Goal: Task Accomplishment & Management: Use online tool/utility

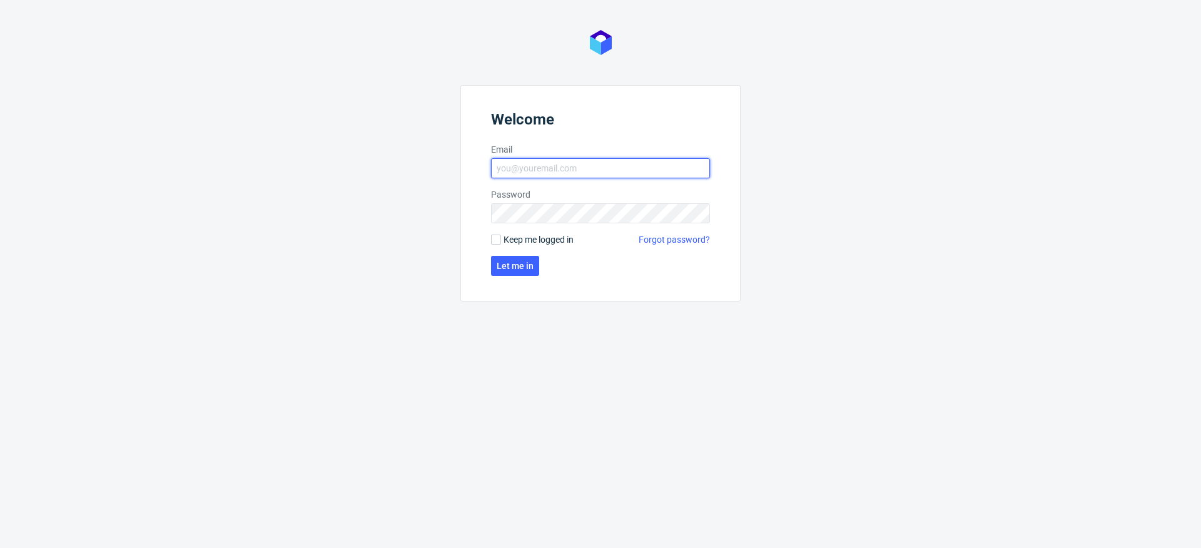
type input "krystian.gaza@packhelp.com"
drag, startPoint x: 505, startPoint y: 236, endPoint x: 517, endPoint y: 254, distance: 22.0
click at [505, 236] on span "Keep me logged in" at bounding box center [539, 239] width 70 height 13
click at [501, 236] on input "Keep me logged in" at bounding box center [496, 240] width 10 height 10
checkbox input "true"
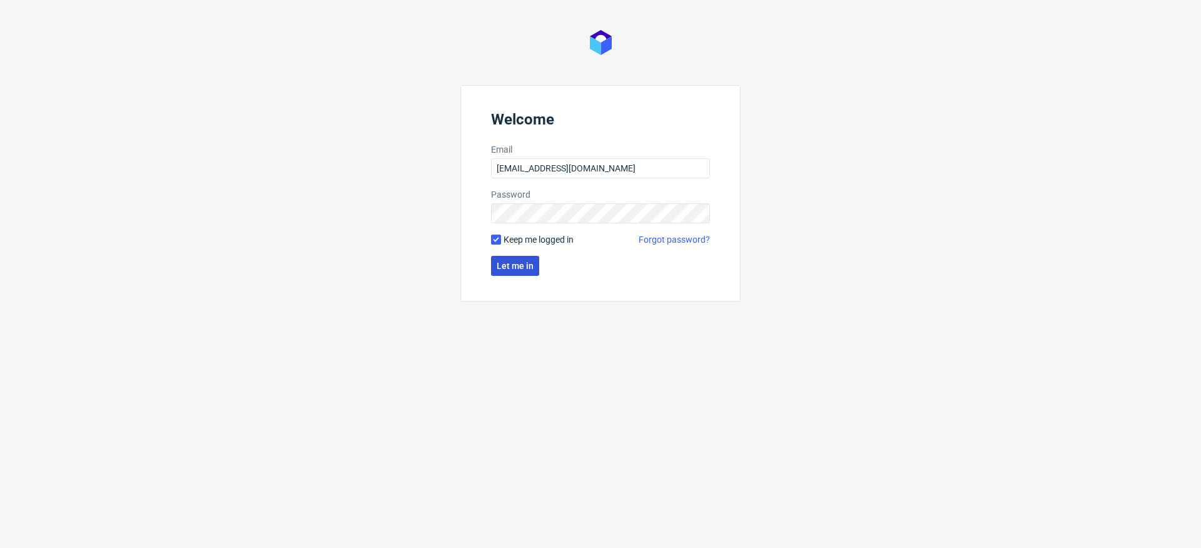
click at [535, 268] on button "Let me in" at bounding box center [515, 266] width 48 height 20
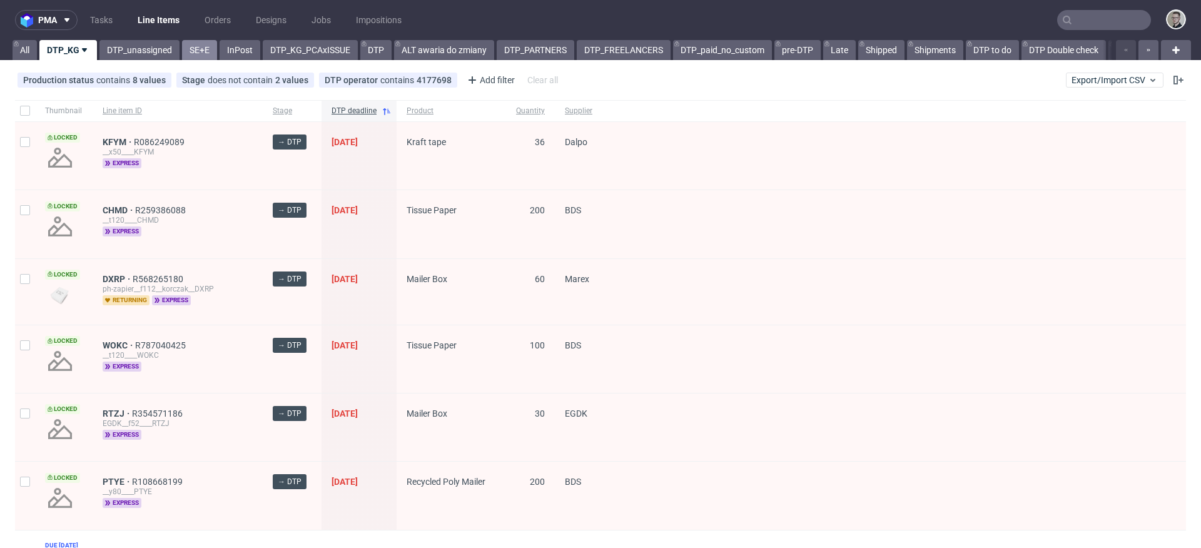
click at [203, 54] on link "SE+E" at bounding box center [199, 50] width 35 height 20
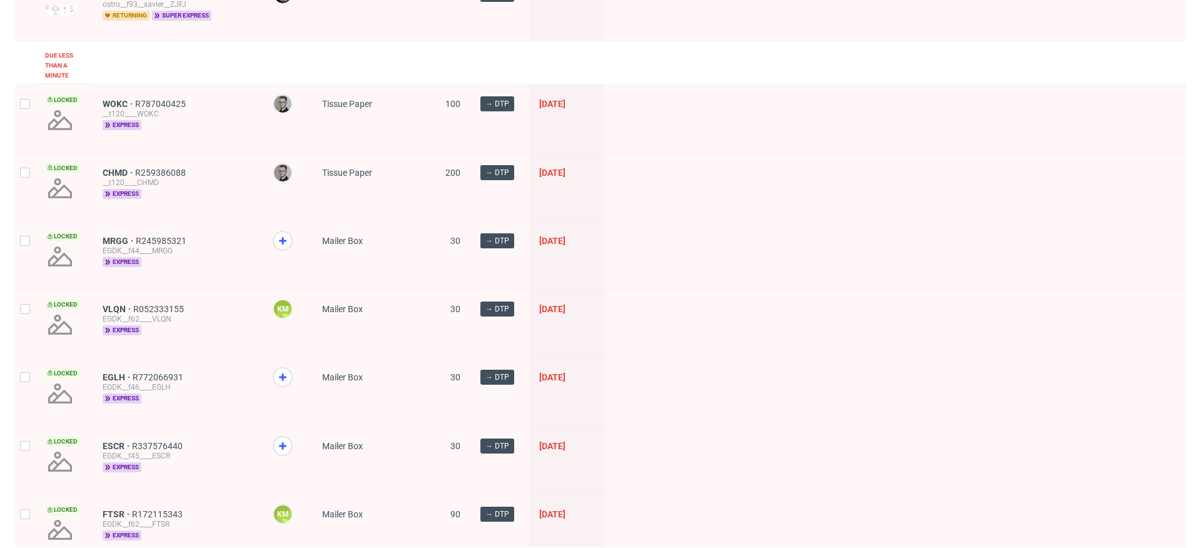
scroll to position [197, 0]
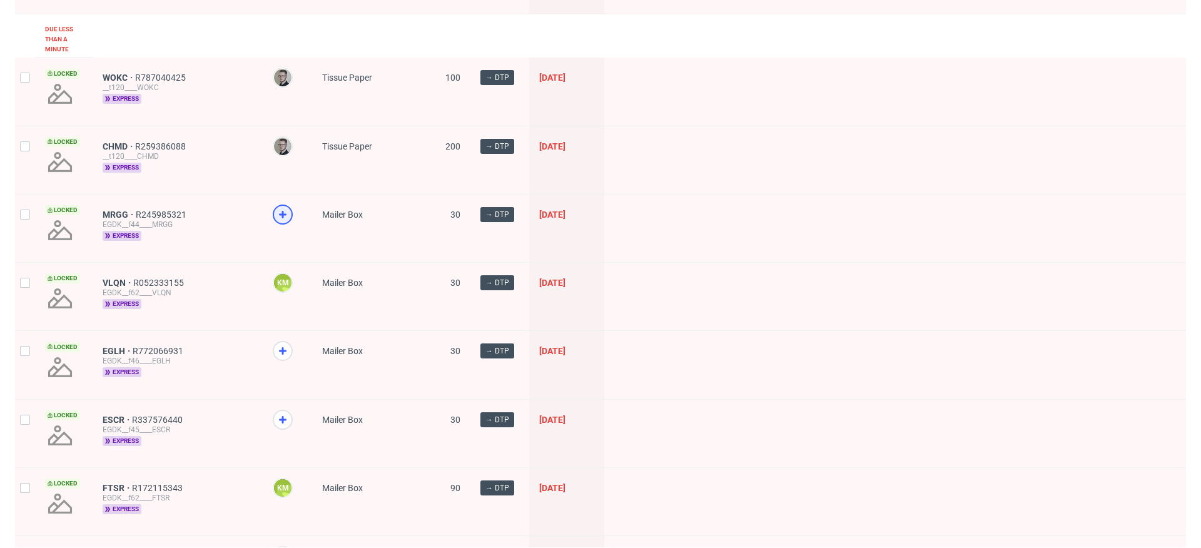
click at [282, 211] on use at bounding box center [283, 215] width 8 height 8
click at [284, 347] on icon at bounding box center [282, 350] width 15 height 15
click at [287, 419] on icon at bounding box center [282, 419] width 15 height 15
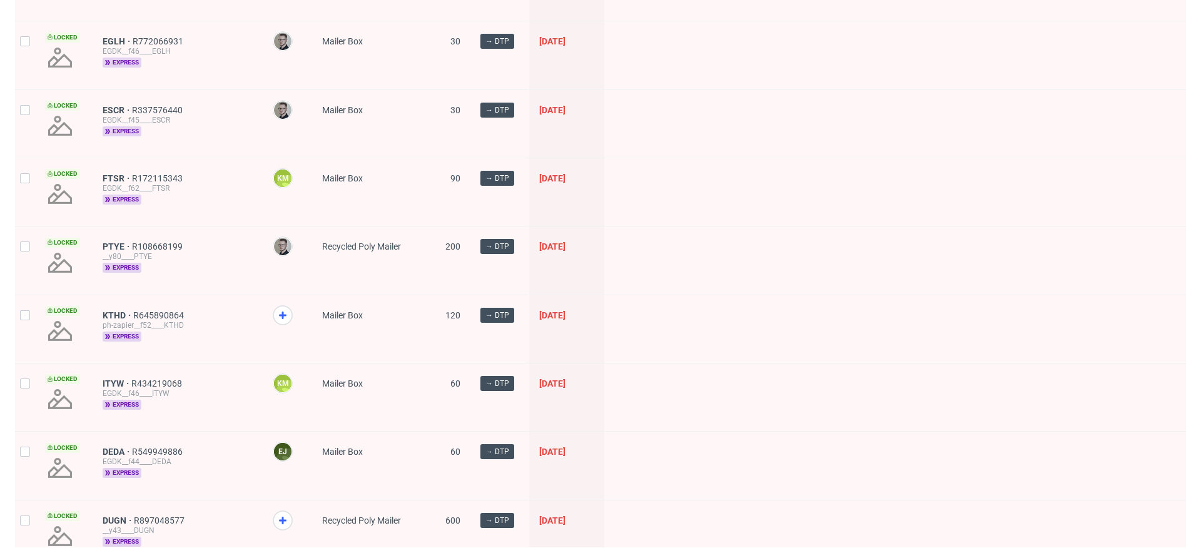
scroll to position [552, 0]
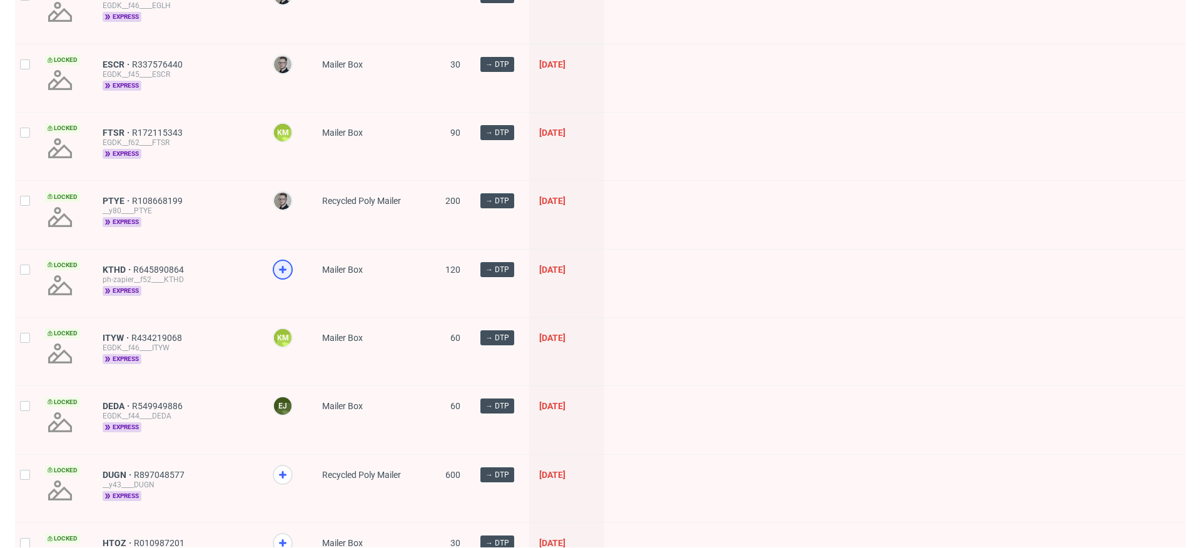
click at [291, 267] on div at bounding box center [283, 270] width 20 height 20
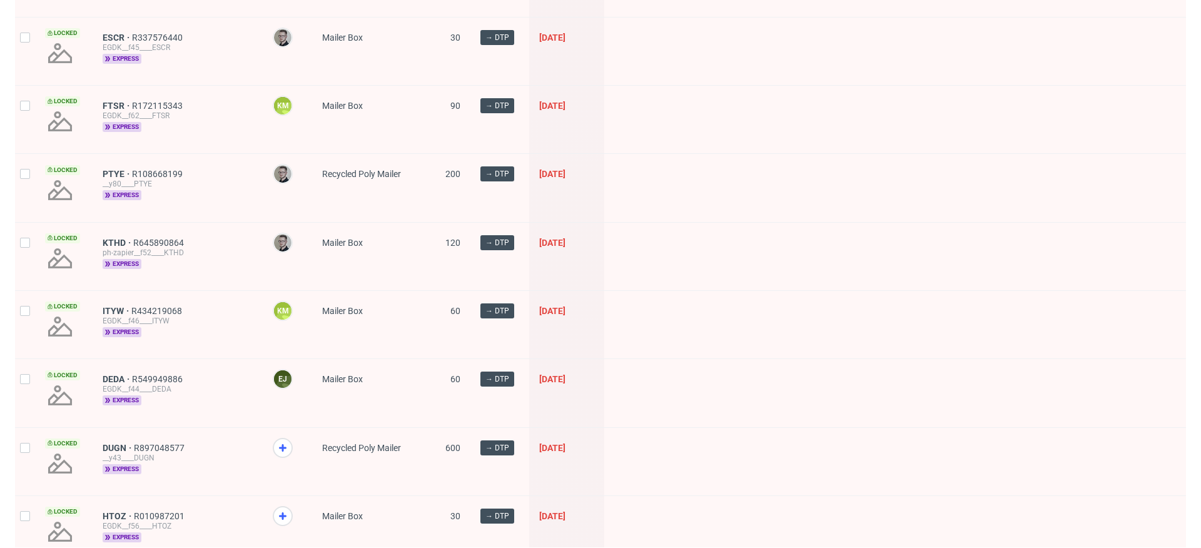
scroll to position [646, 0]
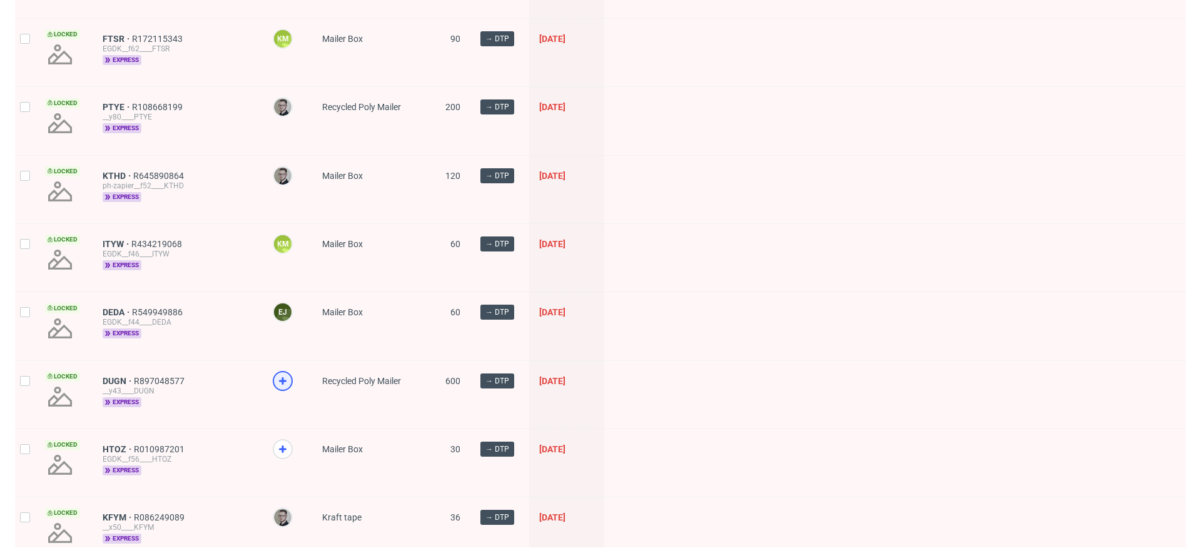
click at [278, 377] on icon at bounding box center [282, 381] width 15 height 15
click at [275, 458] on span at bounding box center [287, 460] width 29 height 43
click at [290, 446] on div at bounding box center [283, 449] width 20 height 20
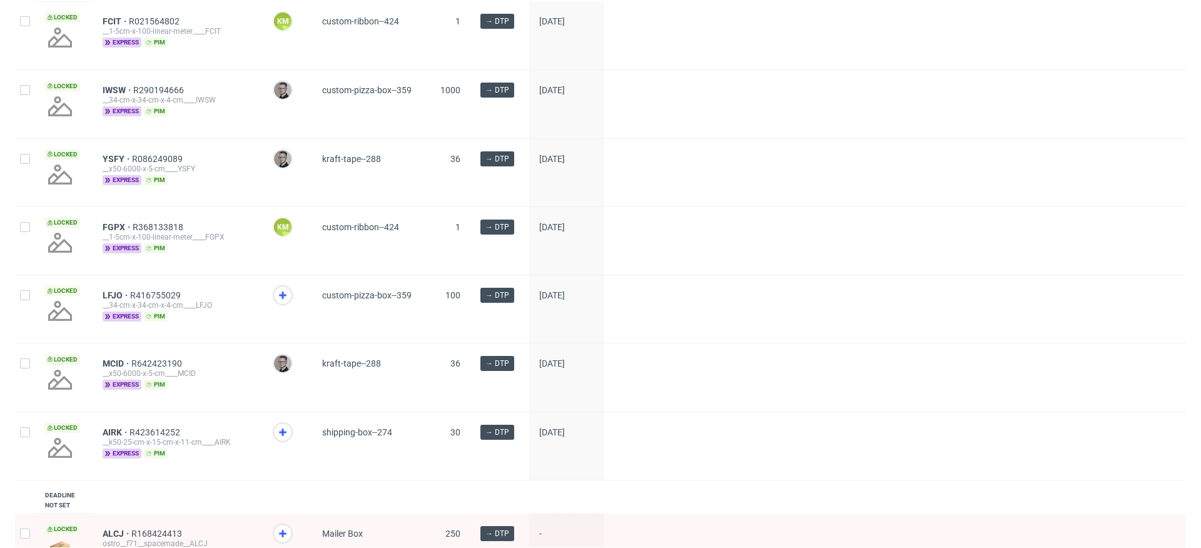
scroll to position [1597, 0]
click at [277, 302] on icon at bounding box center [282, 294] width 15 height 15
click at [279, 439] on icon at bounding box center [282, 431] width 15 height 15
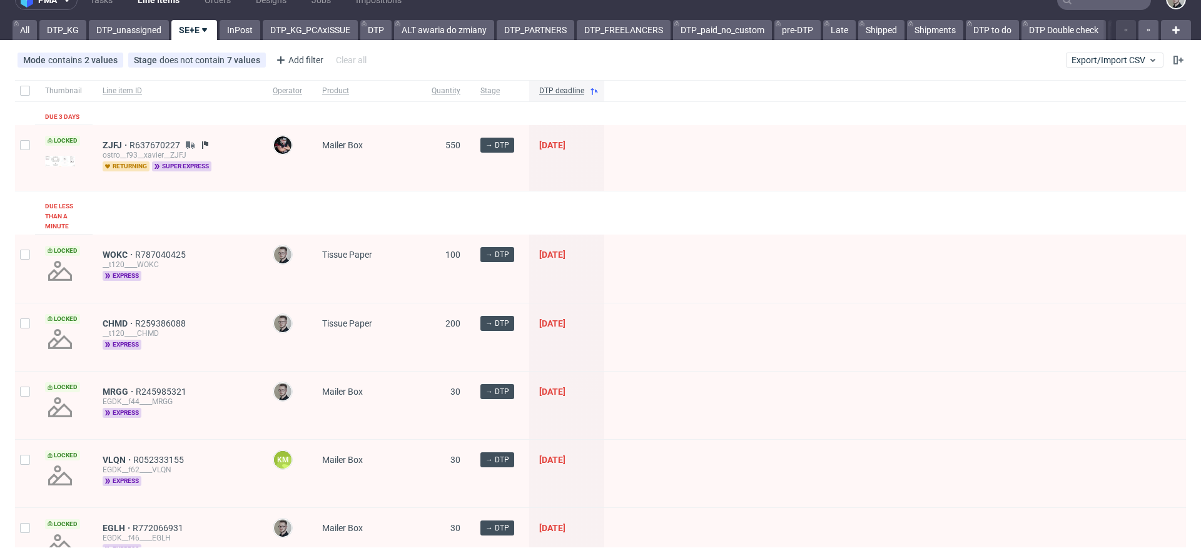
scroll to position [0, 0]
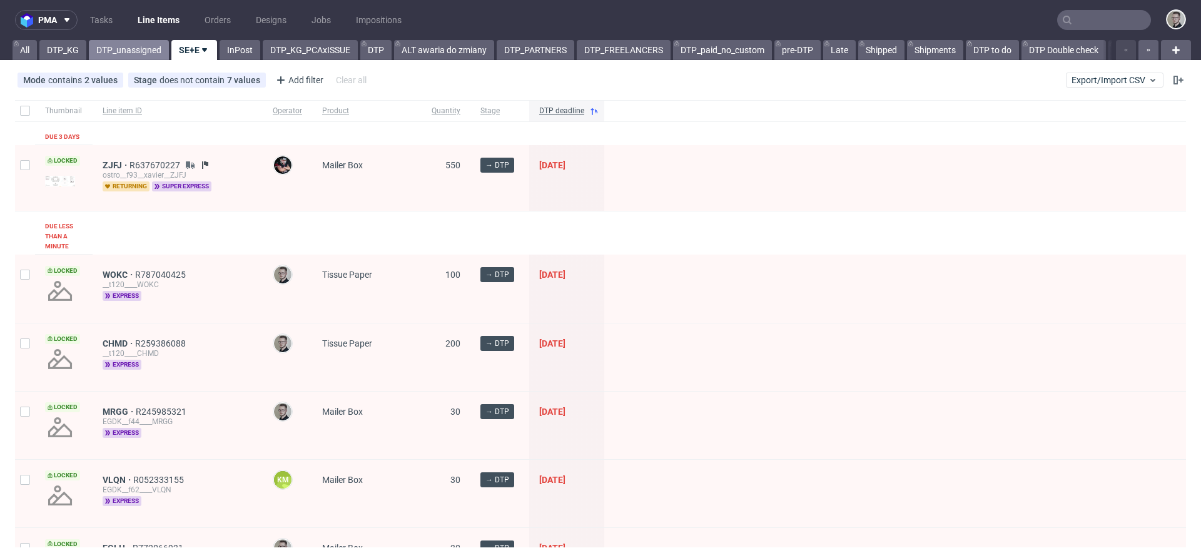
click at [109, 50] on link "DTP_unassigned" at bounding box center [129, 50] width 80 height 20
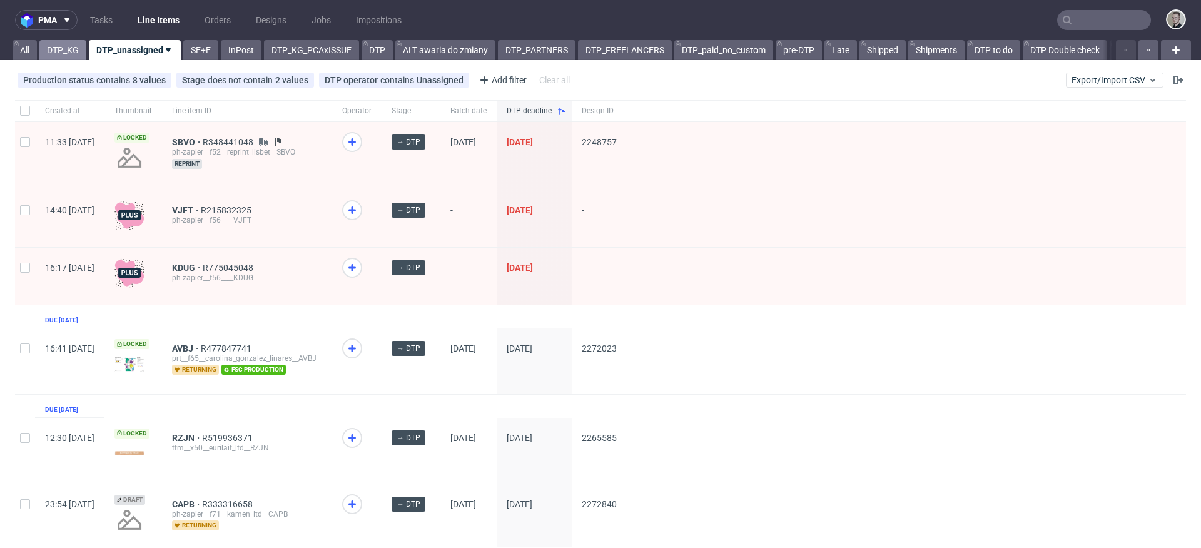
click at [59, 51] on link "DTP_KG" at bounding box center [62, 50] width 47 height 20
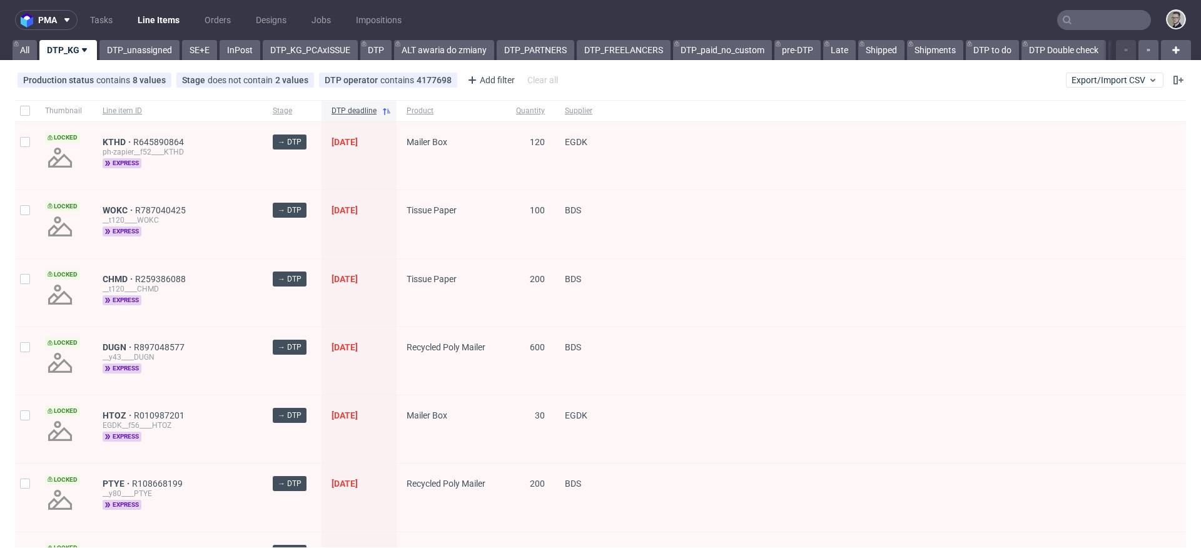
click at [17, 103] on div at bounding box center [25, 110] width 20 height 21
checkbox input "true"
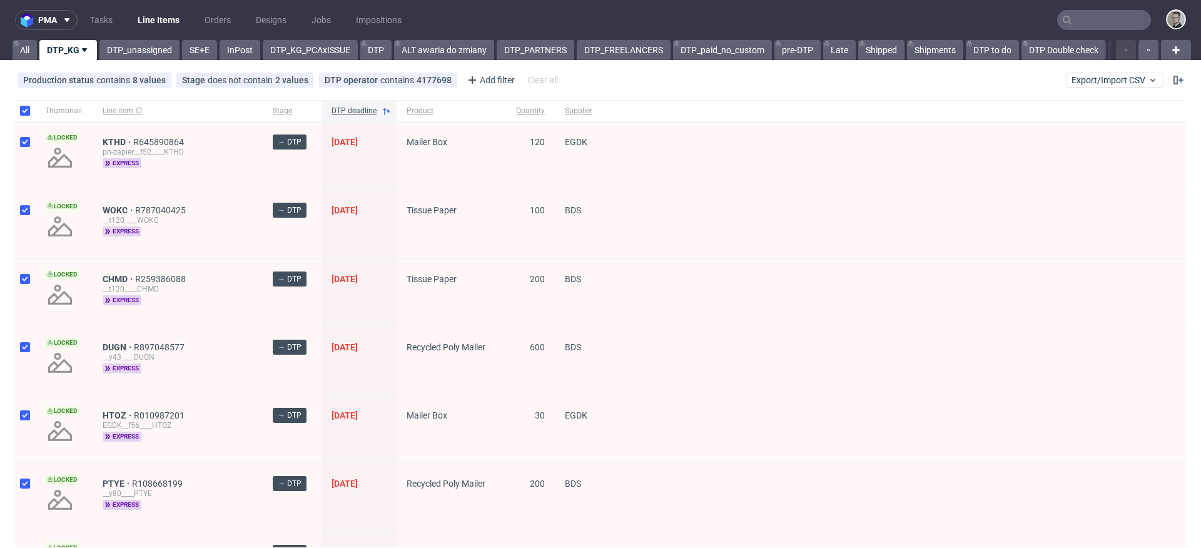
checkbox input "true"
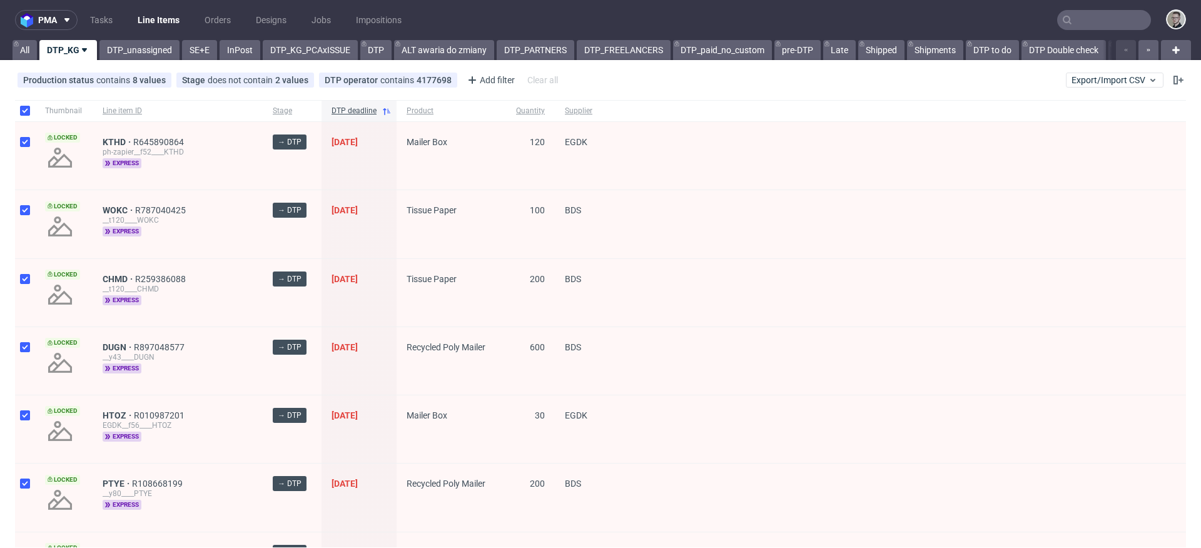
checkbox input "true"
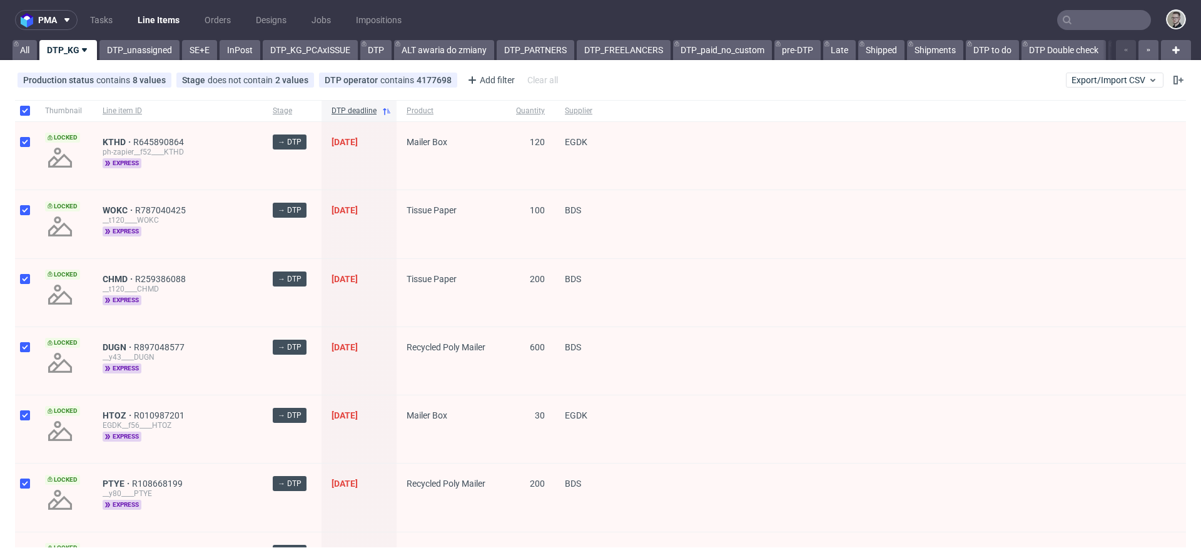
checkbox input "true"
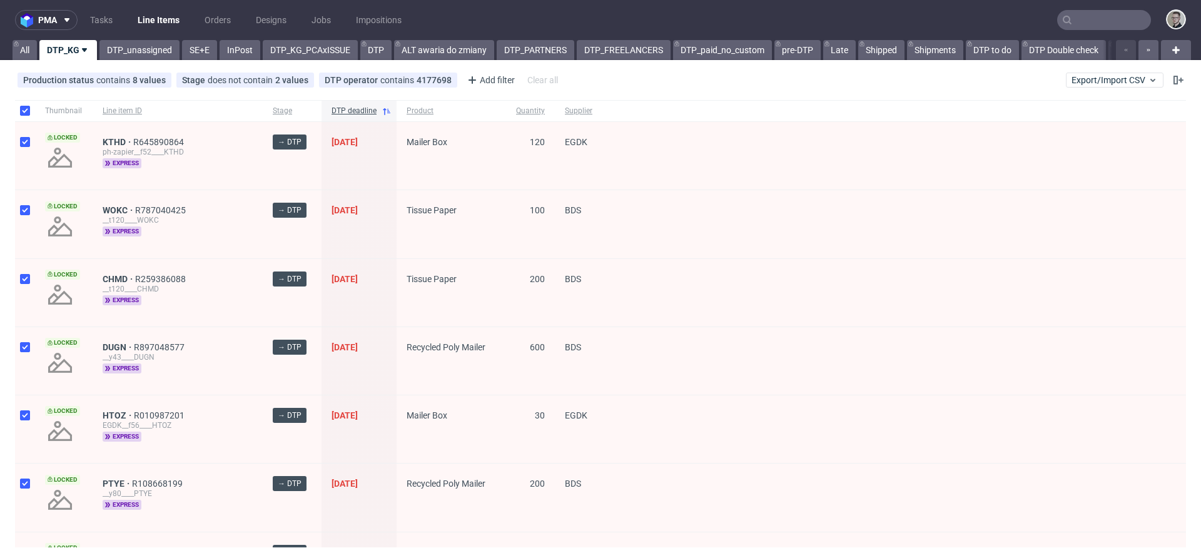
checkbox input "true"
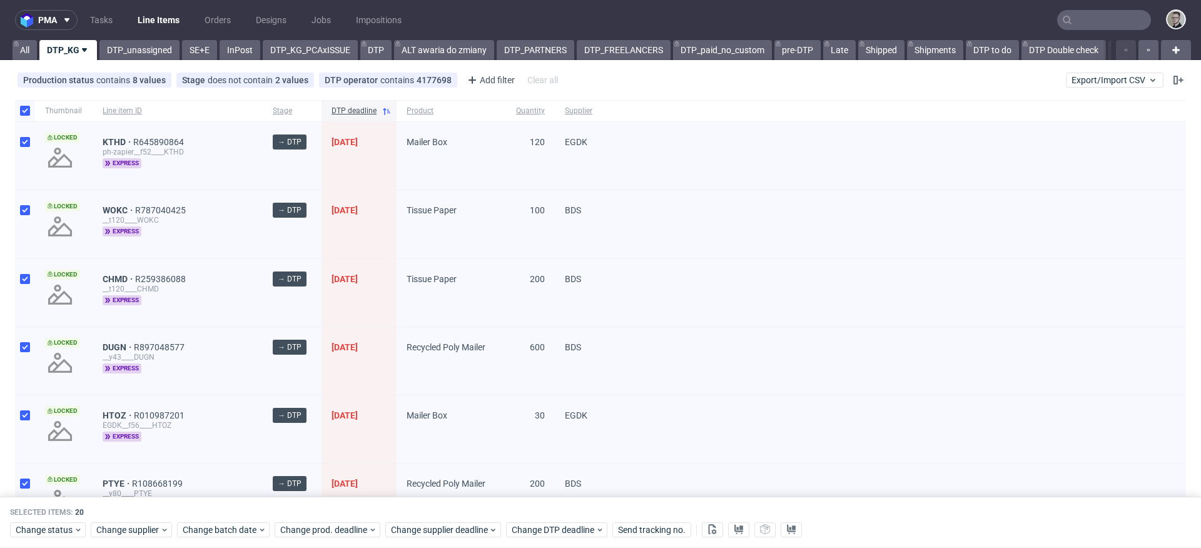
click at [20, 103] on div at bounding box center [25, 110] width 20 height 21
checkbox input "false"
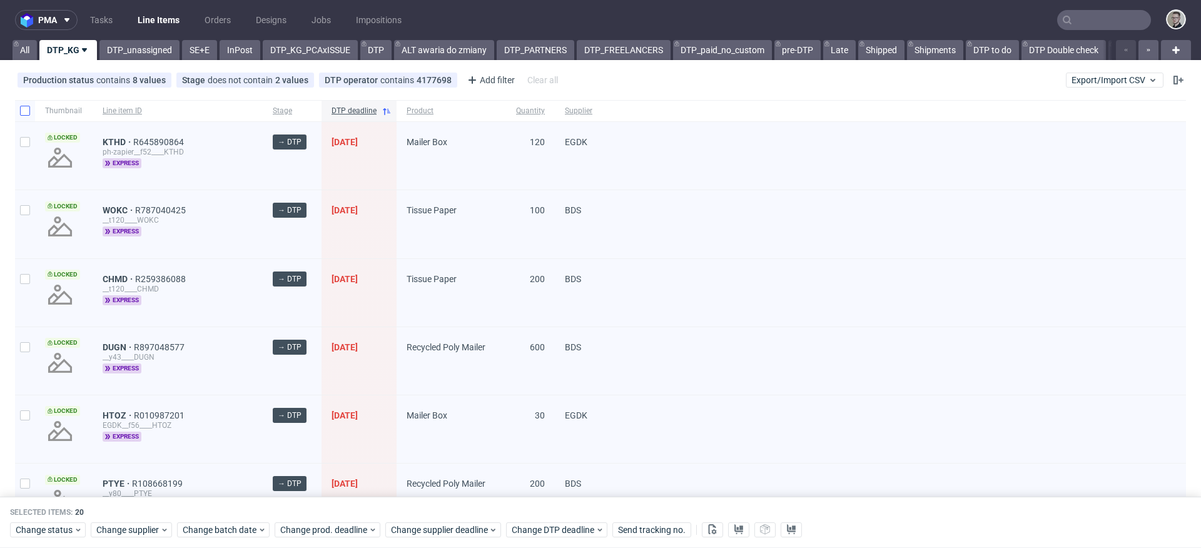
checkbox input "false"
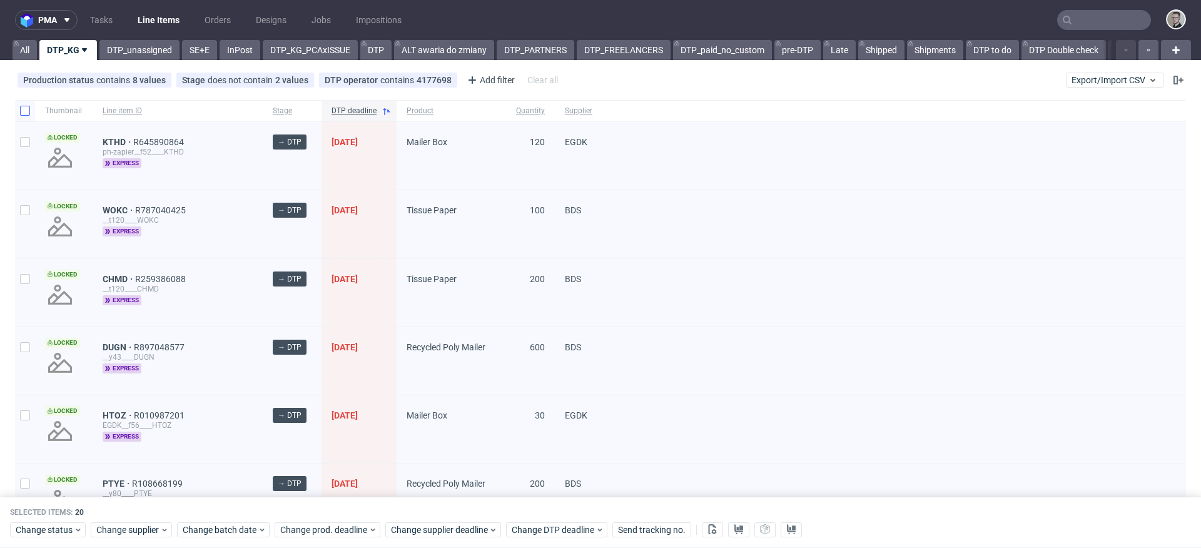
checkbox input "false"
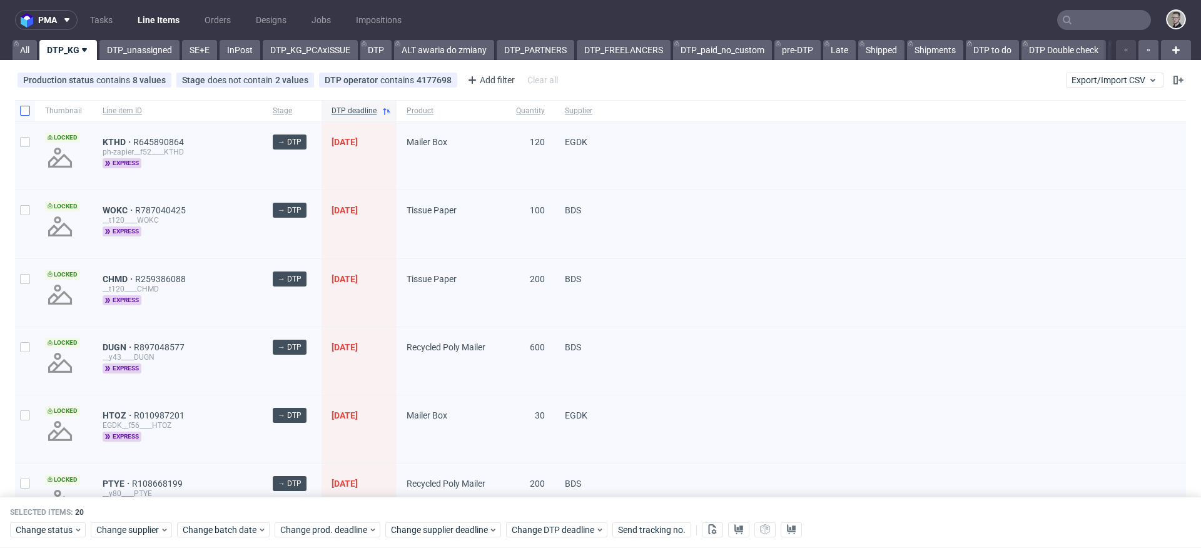
checkbox input "false"
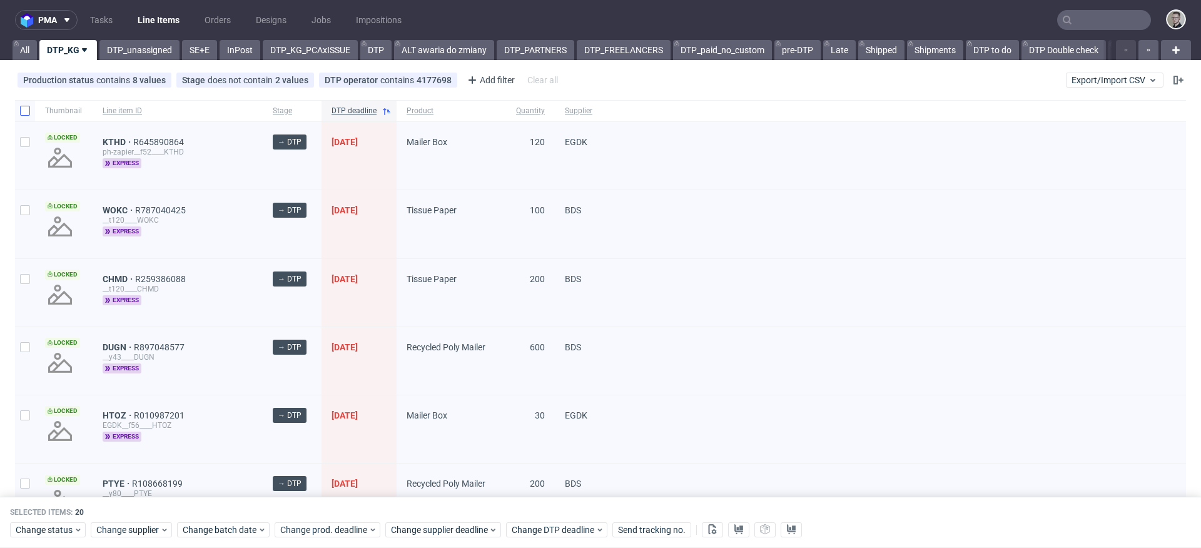
checkbox input "false"
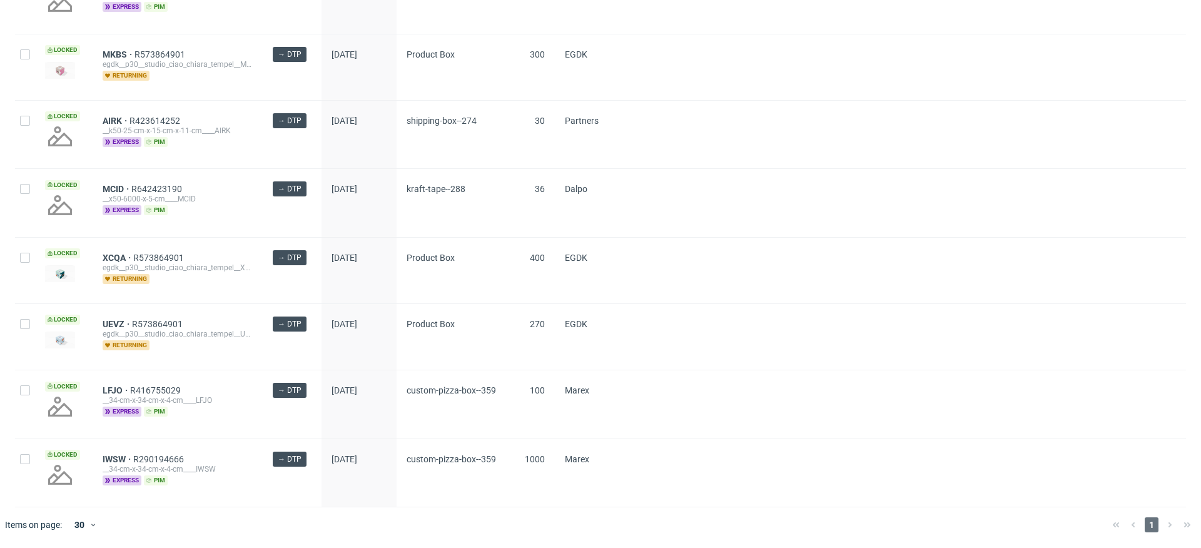
scroll to position [1007, 0]
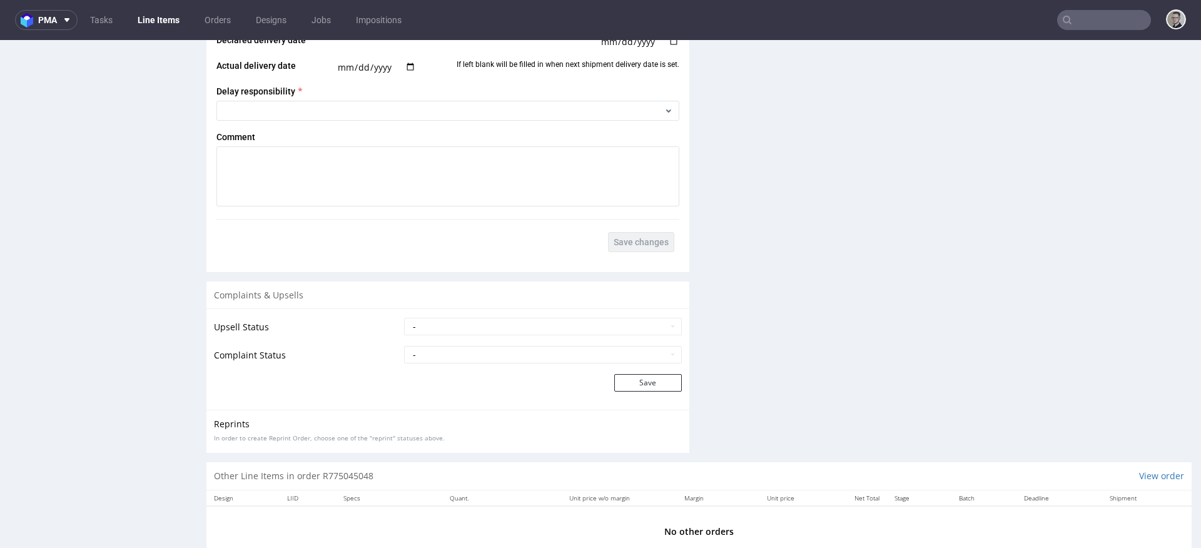
scroll to position [2138, 0]
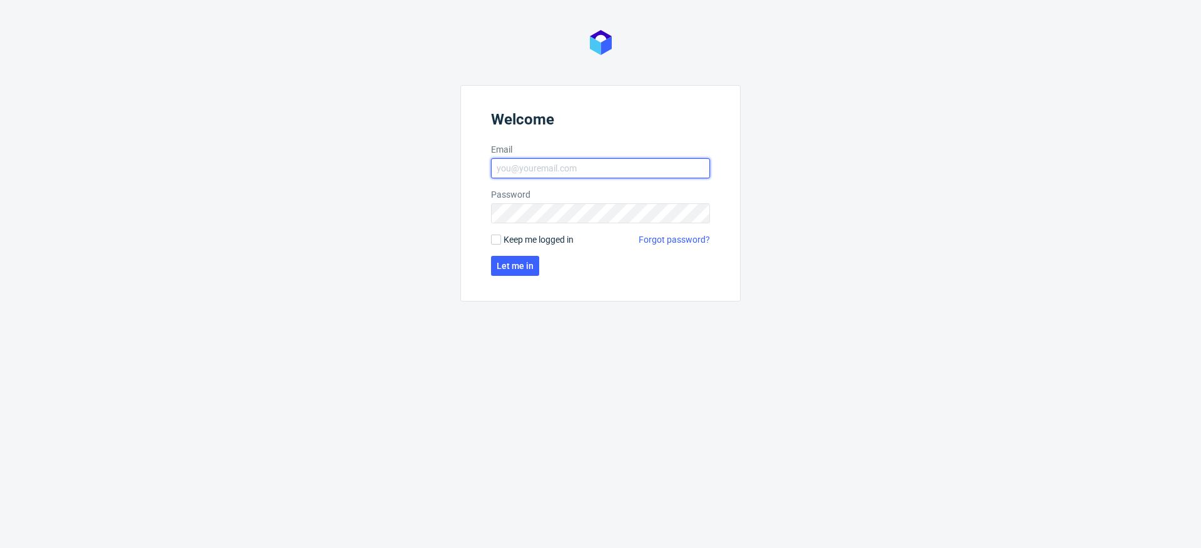
type input "[EMAIL_ADDRESS][DOMAIN_NAME]"
click at [509, 235] on span "Keep me logged in" at bounding box center [539, 239] width 70 height 13
click at [501, 235] on input "Keep me logged in" at bounding box center [496, 240] width 10 height 10
checkbox input "true"
click at [515, 266] on span "Let me in" at bounding box center [515, 266] width 37 height 9
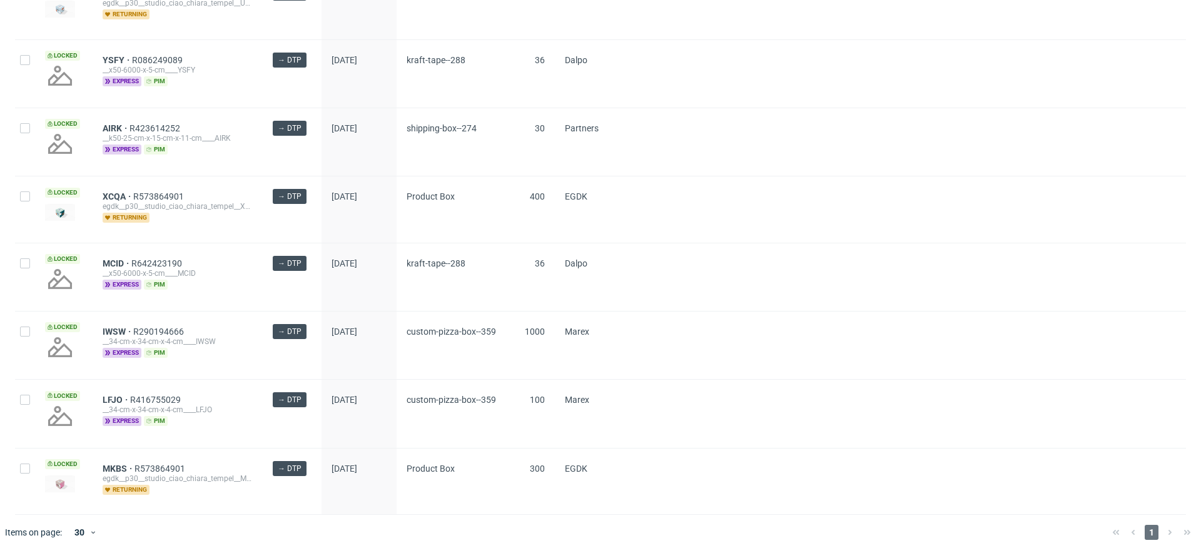
scroll to position [1007, 0]
